Goal: Entertainment & Leisure: Consume media (video, audio)

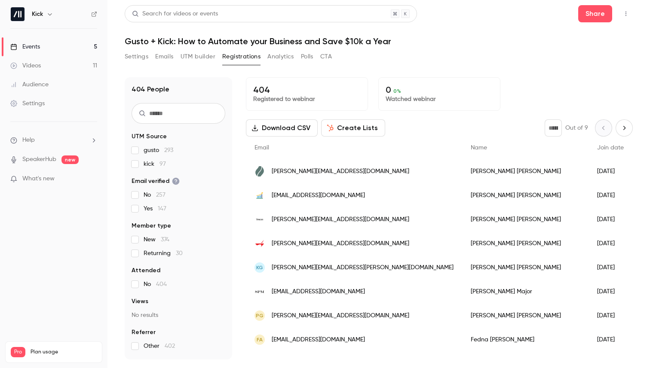
click at [70, 67] on link "Videos 11" at bounding box center [53, 65] width 107 height 19
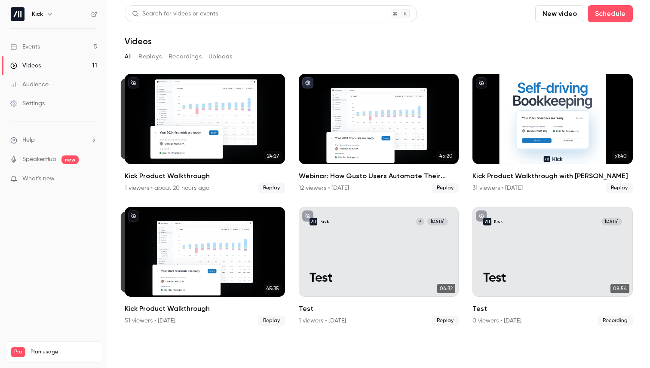
click at [172, 57] on button "Recordings" at bounding box center [184, 57] width 33 height 14
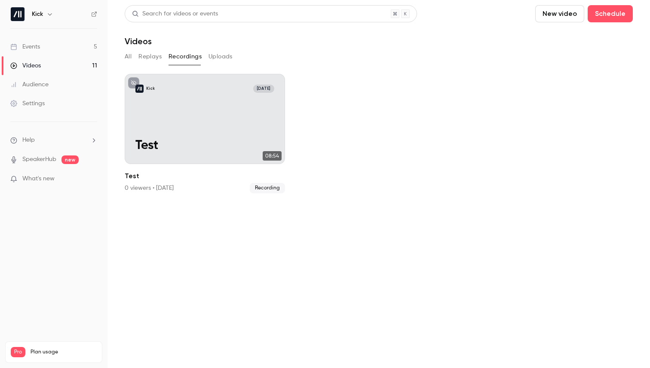
click at [156, 55] on button "Replays" at bounding box center [149, 57] width 23 height 14
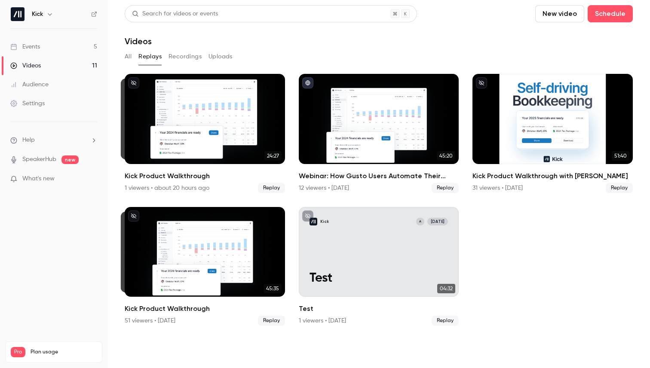
click at [21, 42] on link "Events 5" at bounding box center [53, 46] width 107 height 19
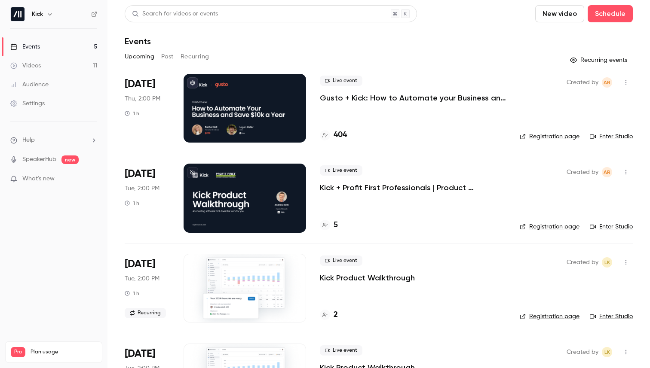
click at [167, 55] on button "Past" at bounding box center [167, 57] width 12 height 14
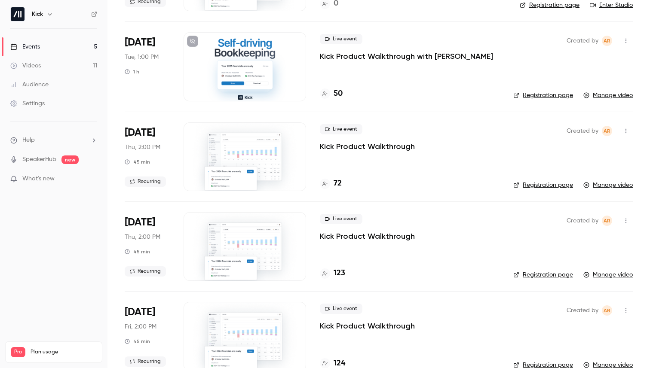
scroll to position [1229, 0]
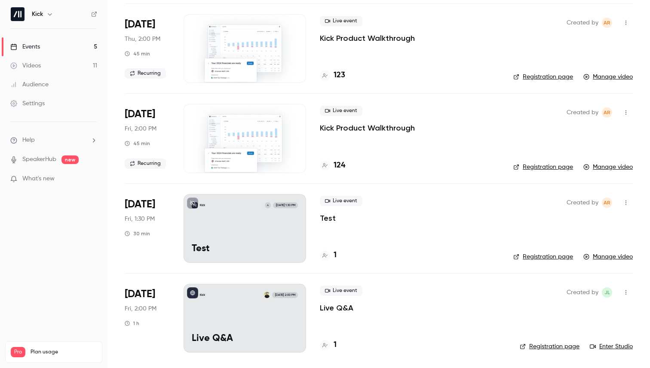
click at [357, 129] on p "Kick Product Walkthrough" at bounding box center [367, 128] width 95 height 10
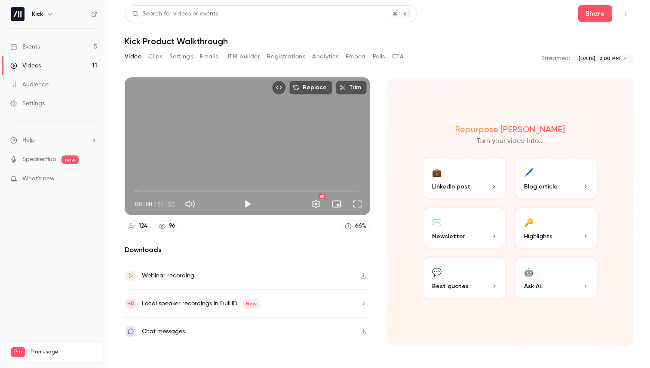
click at [248, 165] on div "Replace Trim 00:00 00:00 / 51:55 HD" at bounding box center [247, 146] width 245 height 138
click at [141, 191] on span "01:29" at bounding box center [141, 191] width 3 height 3
drag, startPoint x: 147, startPoint y: 190, endPoint x: 153, endPoint y: 190, distance: 6.5
click at [149, 190] on span "02:58" at bounding box center [148, 191] width 3 height 3
drag, startPoint x: 156, startPoint y: 190, endPoint x: 163, endPoint y: 191, distance: 7.3
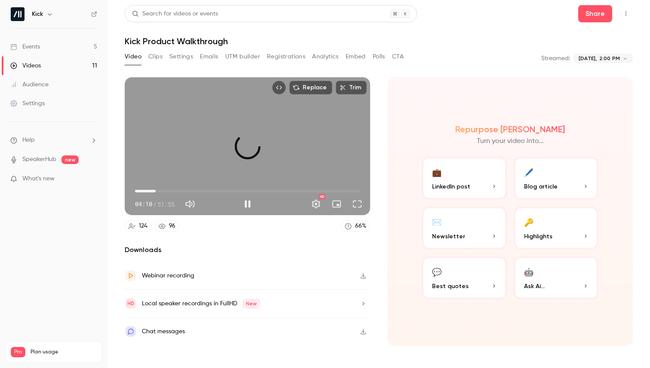
click at [157, 191] on span "04:46" at bounding box center [155, 191] width 3 height 3
drag, startPoint x: 163, startPoint y: 191, endPoint x: 170, endPoint y: 192, distance: 7.4
click at [165, 192] on span "06:39" at bounding box center [163, 191] width 3 height 3
drag, startPoint x: 170, startPoint y: 192, endPoint x: 176, endPoint y: 192, distance: 5.6
click at [174, 192] on span "08:38" at bounding box center [172, 191] width 3 height 3
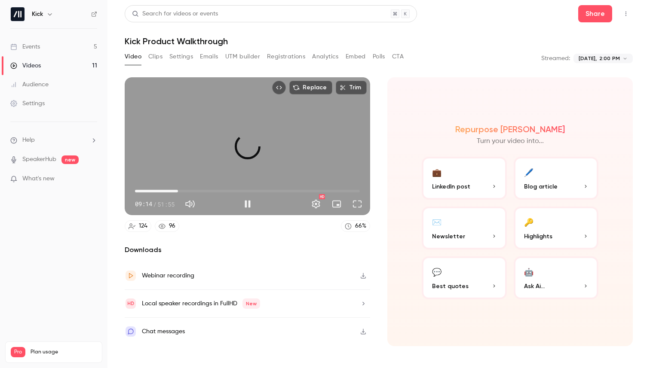
drag, startPoint x: 177, startPoint y: 192, endPoint x: 186, endPoint y: 193, distance: 8.2
click at [179, 193] on span "09:55" at bounding box center [178, 191] width 3 height 3
click at [187, 193] on span "11:43" at bounding box center [185, 191] width 3 height 3
click at [202, 192] on span "15:23" at bounding box center [201, 191] width 3 height 3
drag, startPoint x: 202, startPoint y: 192, endPoint x: 217, endPoint y: 195, distance: 15.3
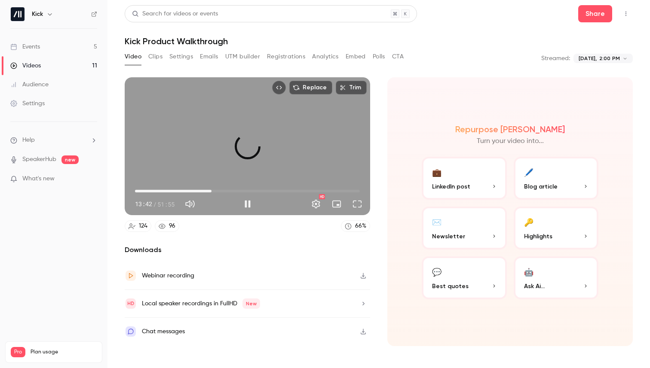
click at [213, 193] on span "17:40" at bounding box center [211, 191] width 3 height 3
click at [246, 205] on button "Pause" at bounding box center [247, 204] width 17 height 17
type input "******"
